Goal: Task Accomplishment & Management: Manage account settings

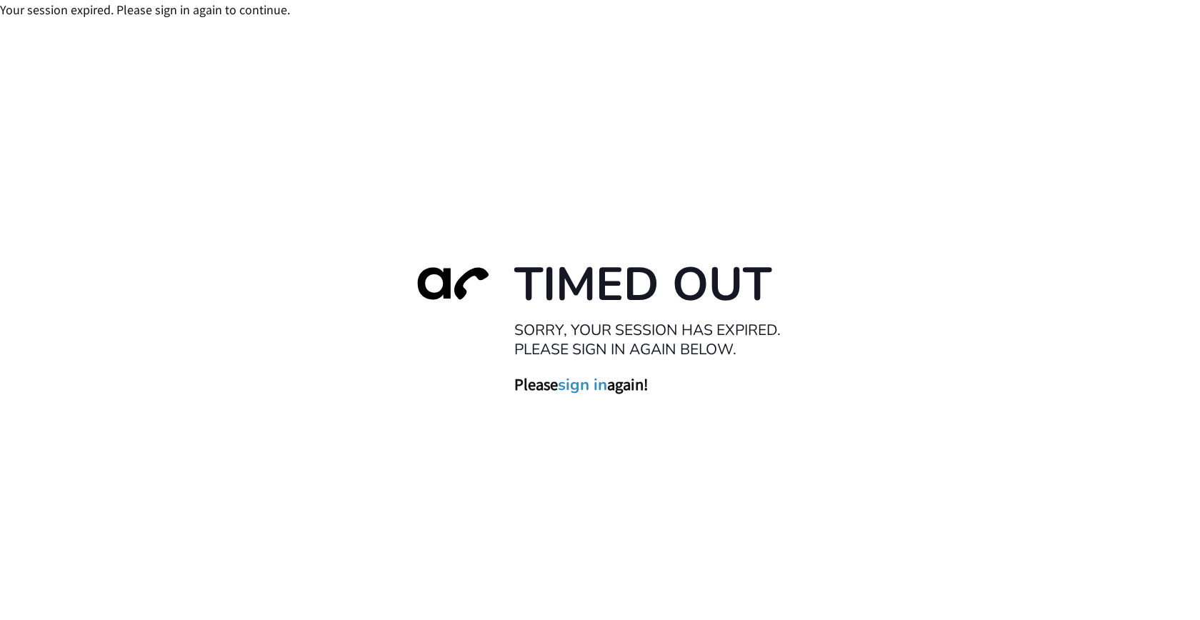
click at [582, 377] on link "sign in" at bounding box center [582, 385] width 49 height 20
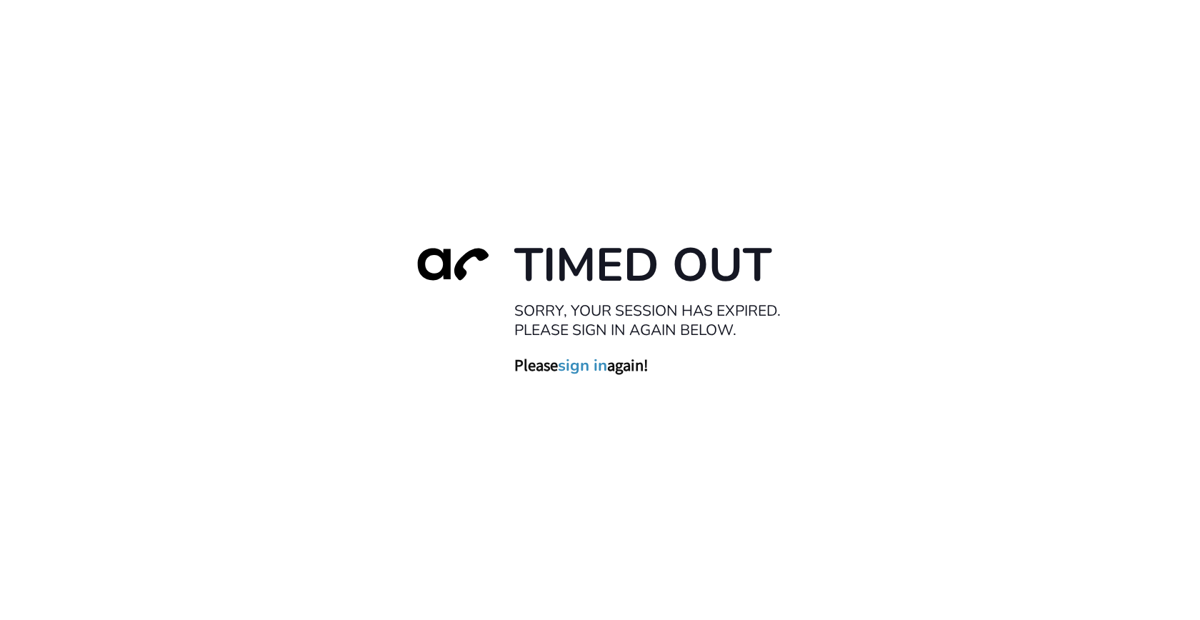
click at [585, 361] on link "sign in" at bounding box center [582, 366] width 49 height 20
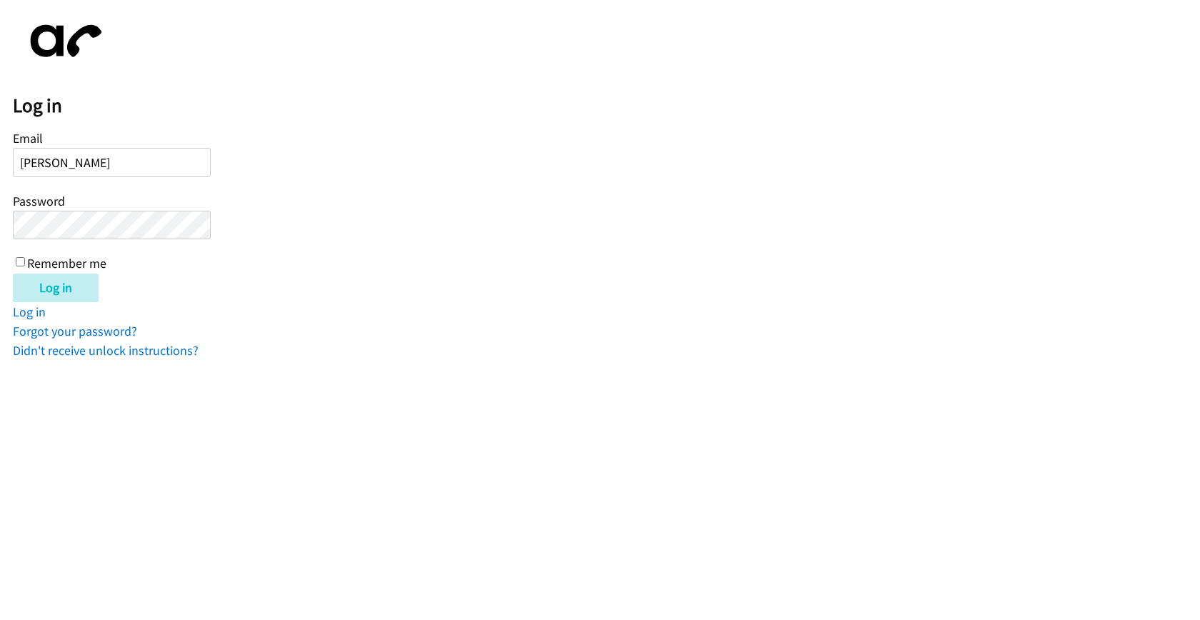
type input "kevin+lendingpoint@autoreach.io"
click at [13, 273] on input "Log in" at bounding box center [56, 287] width 86 height 29
